Goal: Find specific page/section: Find specific page/section

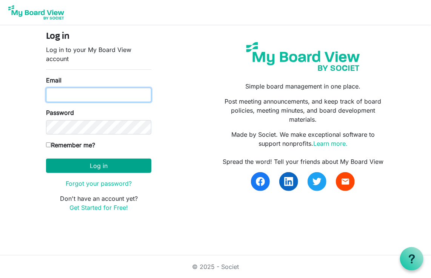
type input "ncoldas@gmail.com"
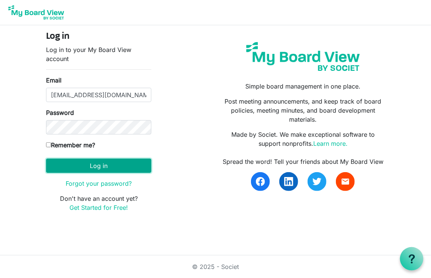
click at [100, 166] on button "Log in" at bounding box center [98, 166] width 105 height 14
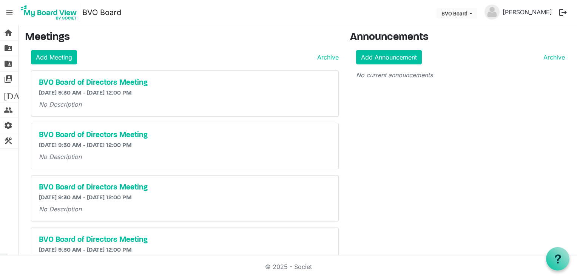
click at [9, 14] on span "menu" at bounding box center [9, 12] width 14 height 14
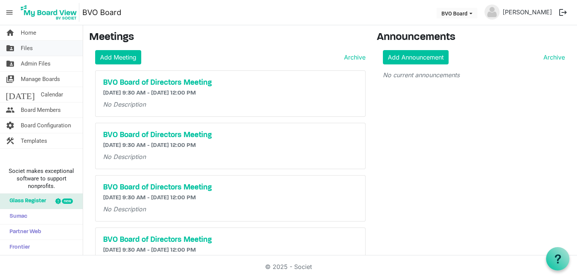
click at [41, 52] on link "folder_shared Files" at bounding box center [41, 48] width 83 height 15
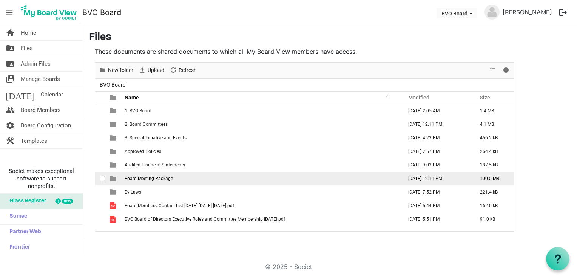
click at [151, 177] on span "Board Meeting Package" at bounding box center [149, 178] width 48 height 5
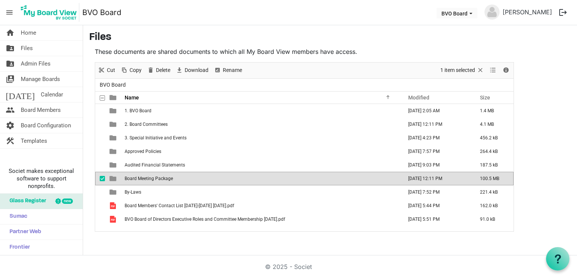
click at [151, 177] on span "Board Meeting Package" at bounding box center [149, 178] width 48 height 5
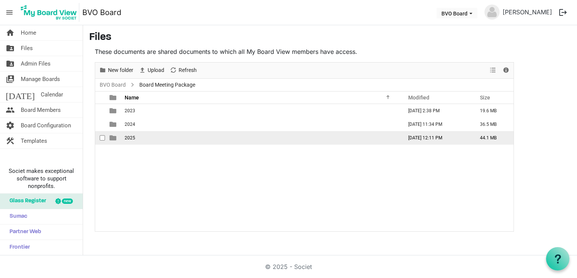
click at [135, 139] on td "2025" at bounding box center [261, 138] width 278 height 14
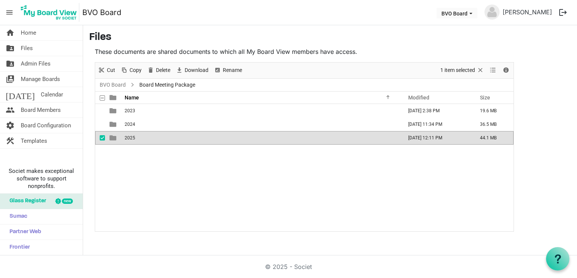
click at [135, 139] on td "2025" at bounding box center [261, 138] width 278 height 14
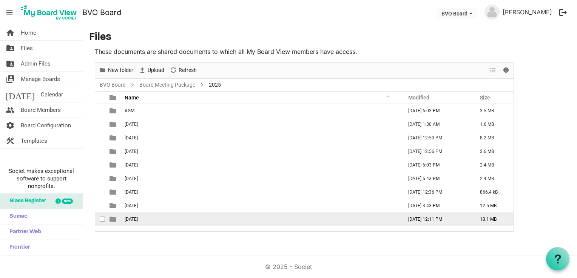
click at [138, 220] on span "[DATE]" at bounding box center [131, 219] width 13 height 5
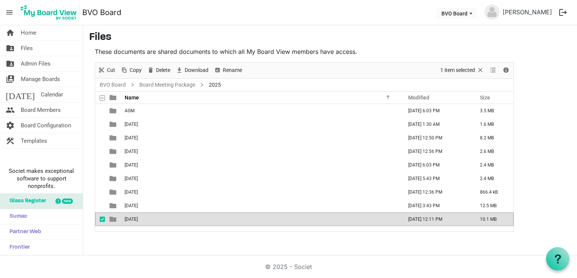
click at [138, 220] on span "[DATE]" at bounding box center [131, 219] width 13 height 5
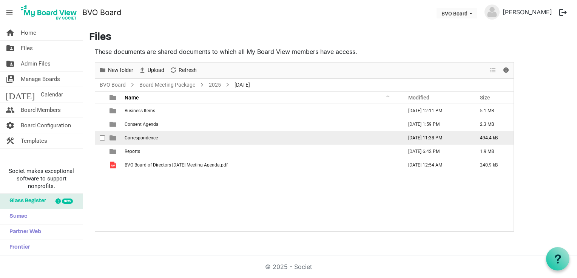
click at [140, 138] on span "Correspondence" at bounding box center [141, 137] width 33 height 5
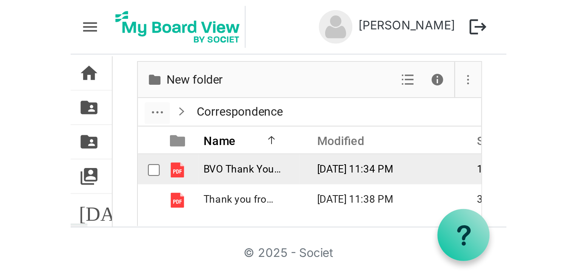
scroll to position [38, 0]
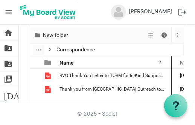
drag, startPoint x: 101, startPoint y: 59, endPoint x: 171, endPoint y: 57, distance: 70.2
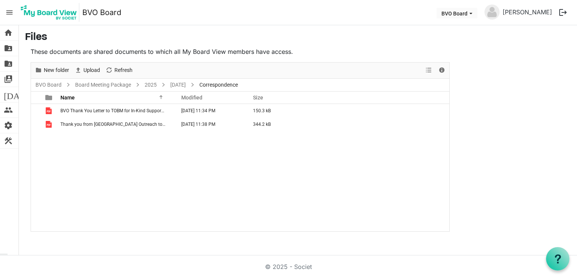
scroll to position [0, 0]
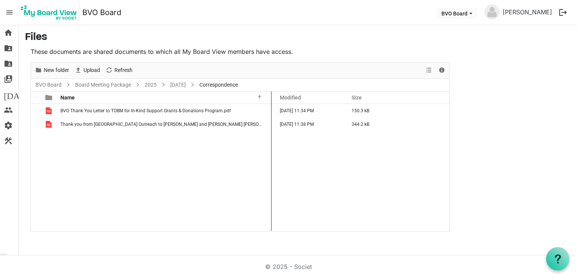
drag, startPoint x: 172, startPoint y: 96, endPoint x: 271, endPoint y: 103, distance: 98.7
